Goal: Information Seeking & Learning: Learn about a topic

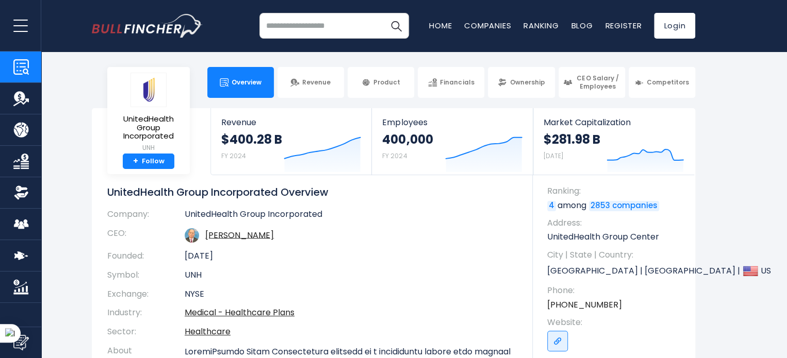
drag, startPoint x: 595, startPoint y: 5, endPoint x: 747, endPoint y: 168, distance: 223.6
click at [748, 168] on section "UnitedHealth Group Incorporated UNH + Follow Revenue $400.28 B FY 2024 Created …" at bounding box center [393, 251] width 787 height 287
